Goal: Information Seeking & Learning: Find specific fact

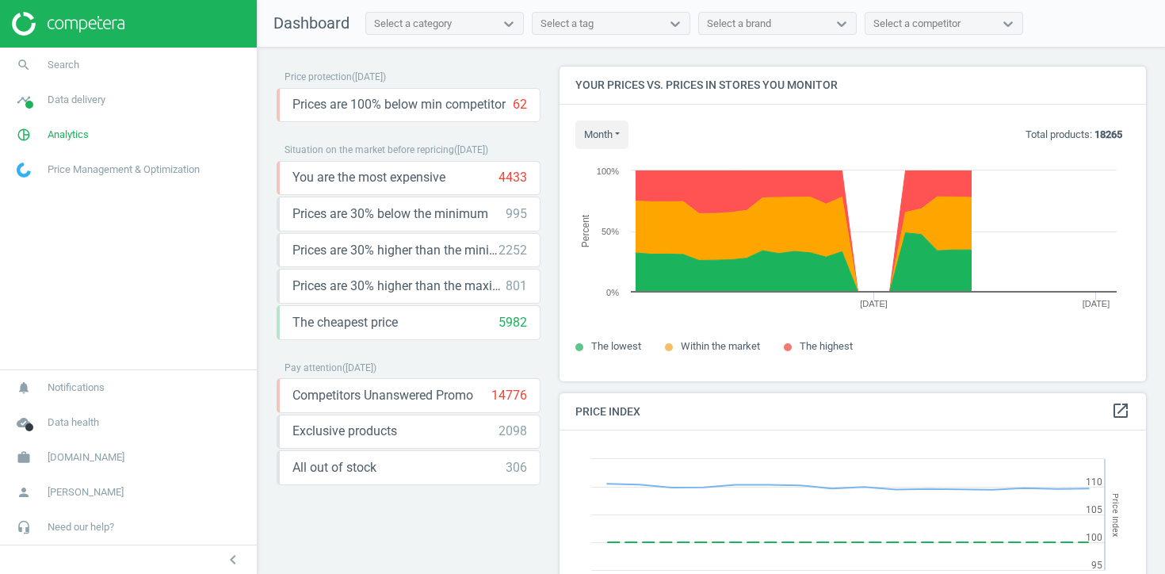
scroll to position [365, 587]
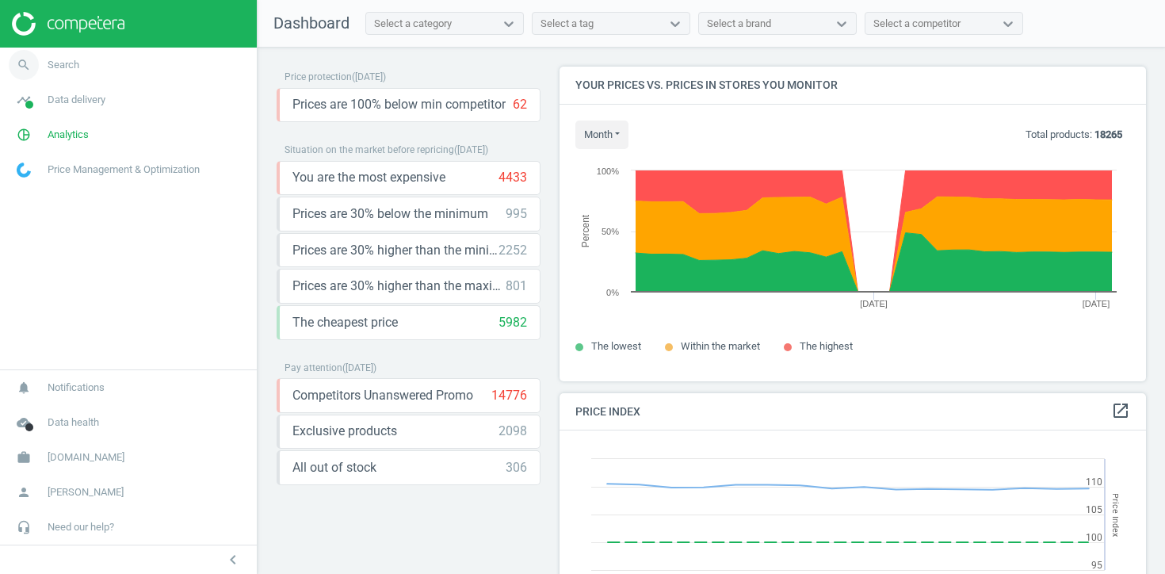
click at [88, 77] on link "search Search" at bounding box center [128, 65] width 257 height 35
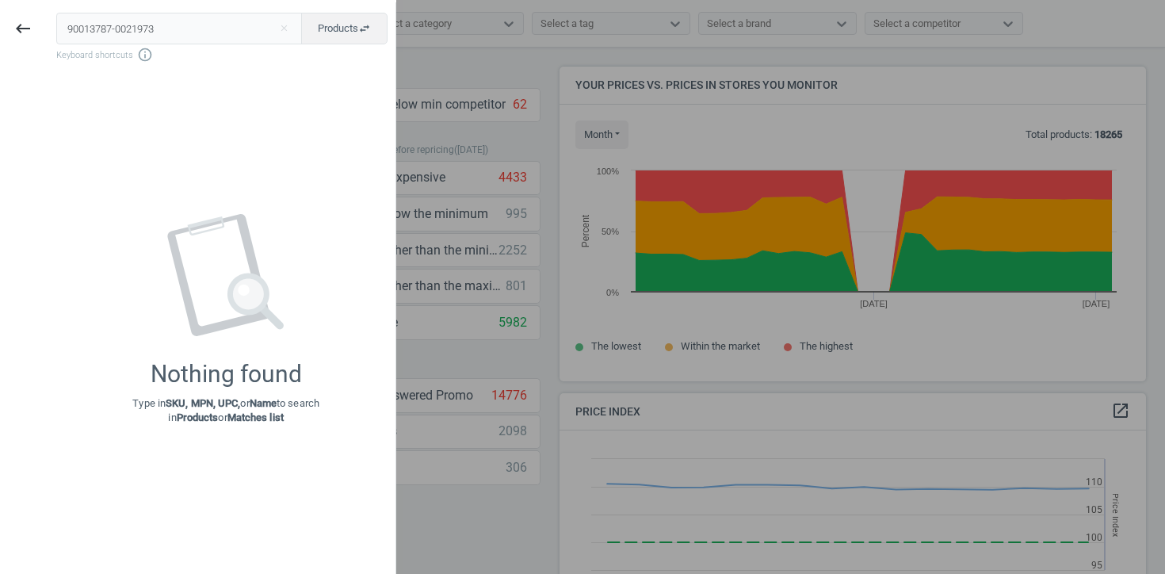
type input "90013787-0021973"
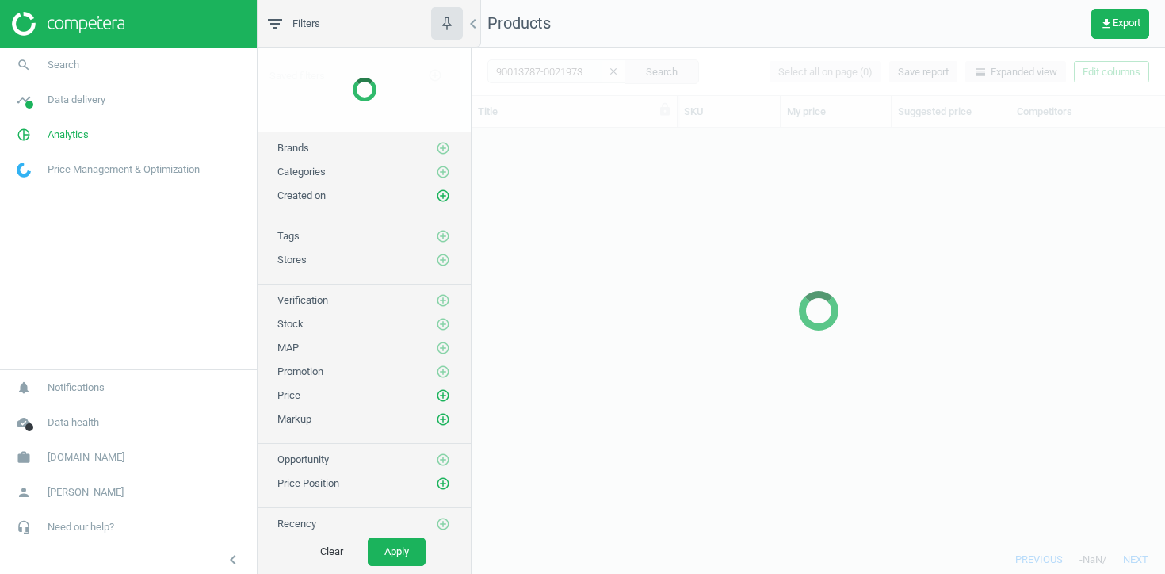
scroll to position [416, 693]
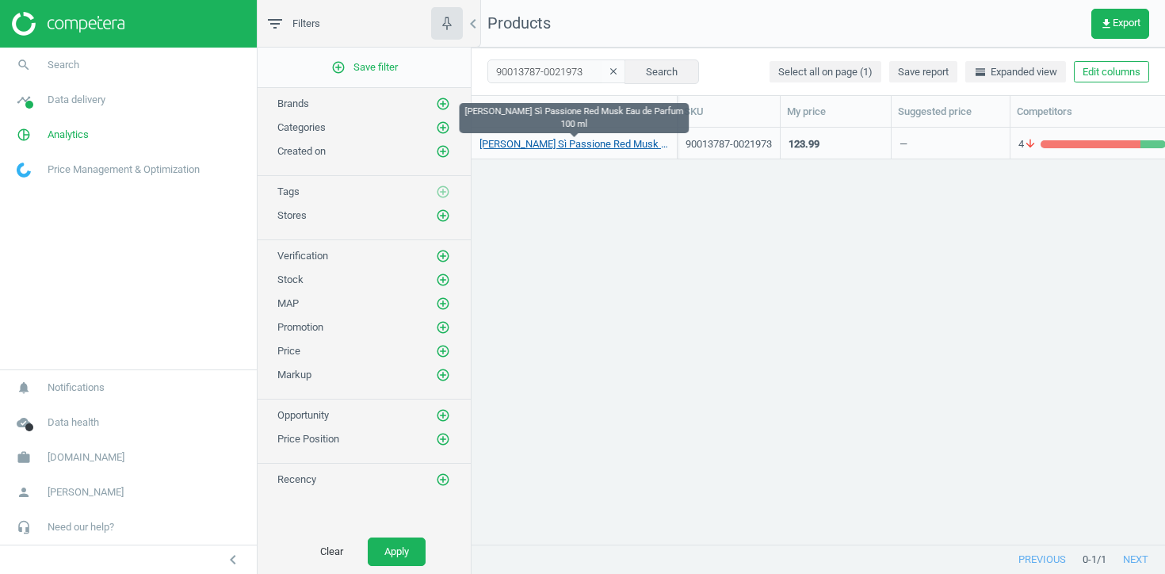
click at [640, 143] on link "[PERSON_NAME] Sì Passione Red Musk Eau de Parfum 100 ml" at bounding box center [573, 144] width 189 height 14
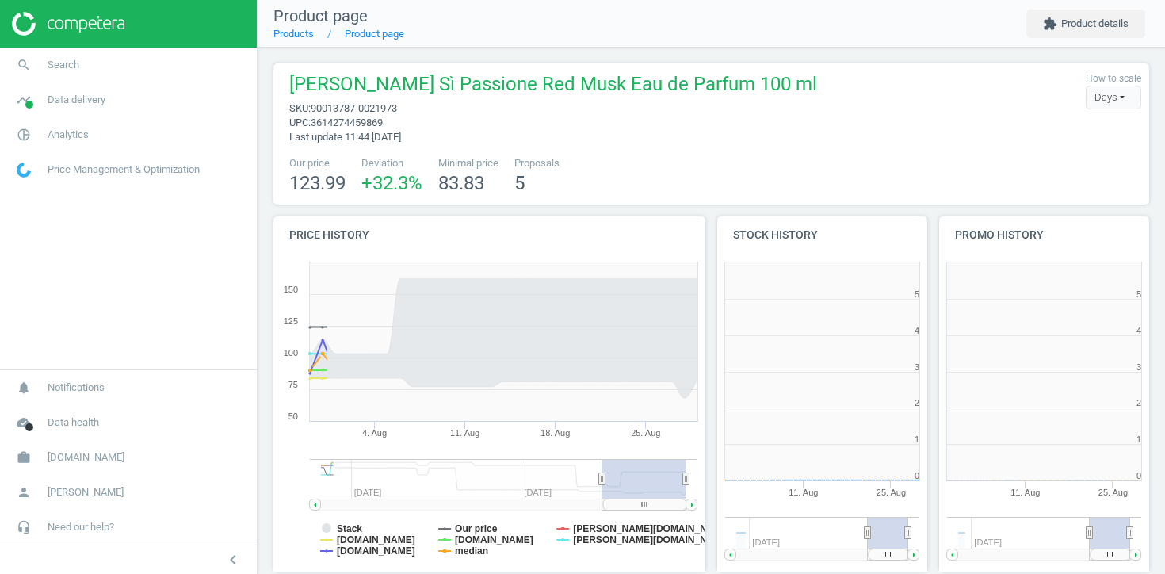
scroll to position [318, 211]
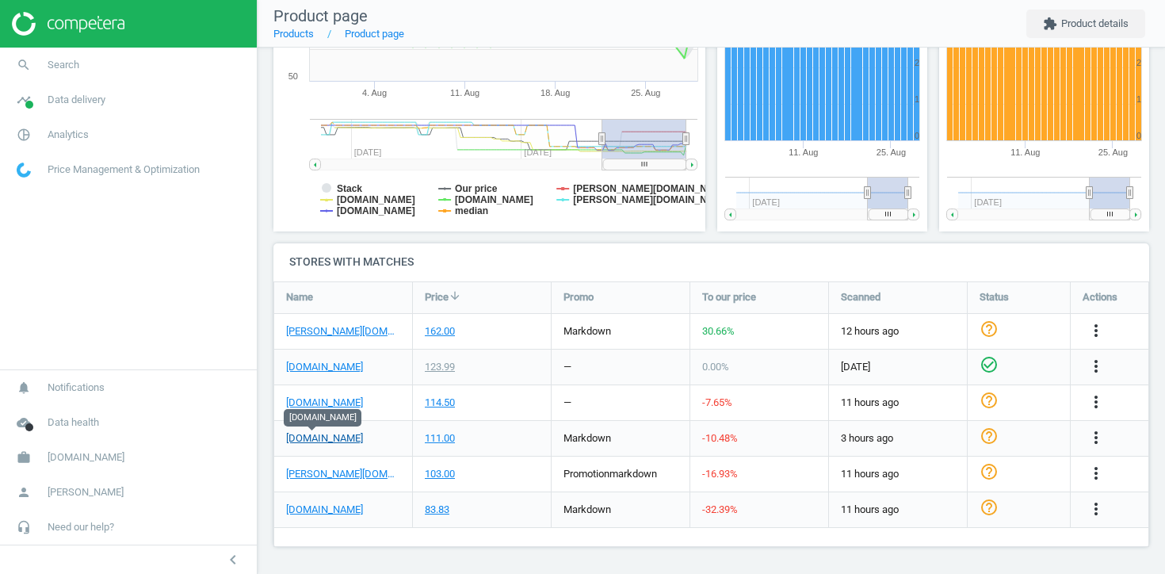
click at [326, 437] on link "[DOMAIN_NAME]" at bounding box center [324, 438] width 77 height 14
